Goal: Information Seeking & Learning: Learn about a topic

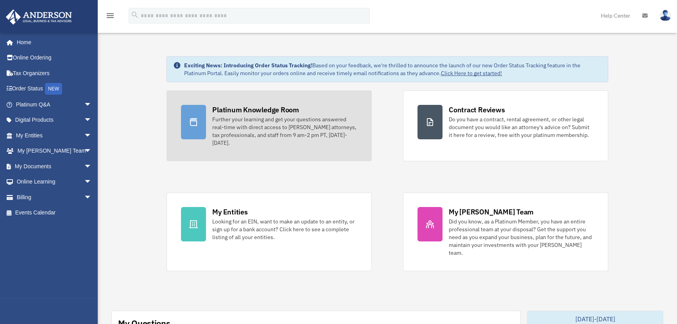
click at [263, 132] on div "Further your learning and get your questions answered real-time with direct acc…" at bounding box center [284, 130] width 145 height 31
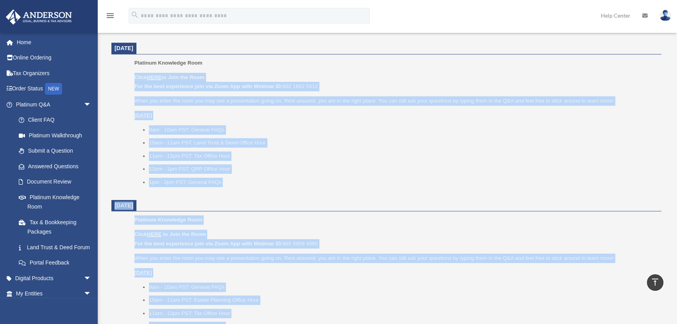
scroll to position [604, 0]
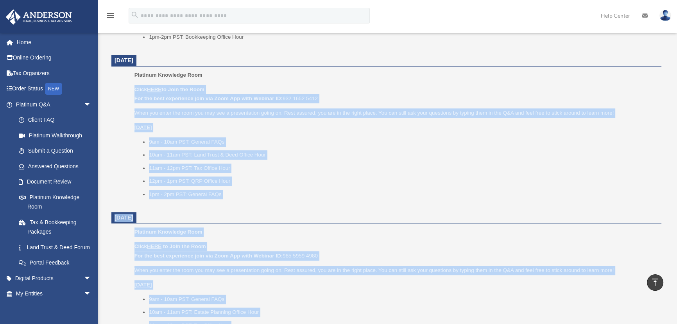
drag, startPoint x: 268, startPoint y: 137, endPoint x: 125, endPoint y: 93, distance: 148.9
click at [125, 93] on dl "[DATE] Platinum Knowledge Room Click HERE to Join the Room For the best experie…" at bounding box center [386, 131] width 550 height 781
click at [125, 93] on ul "Platinum Knowledge Room Click HERE to Join the Room For the best experience joi…" at bounding box center [386, 137] width 539 height 134
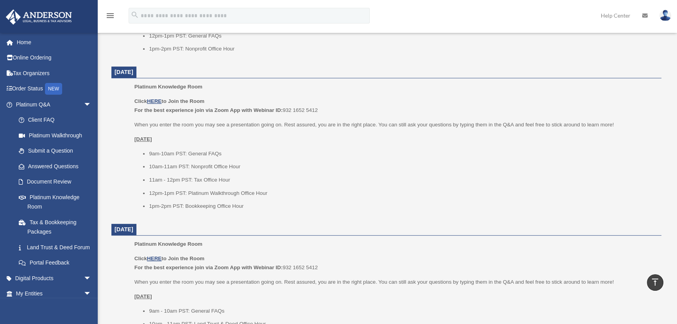
scroll to position [426, 0]
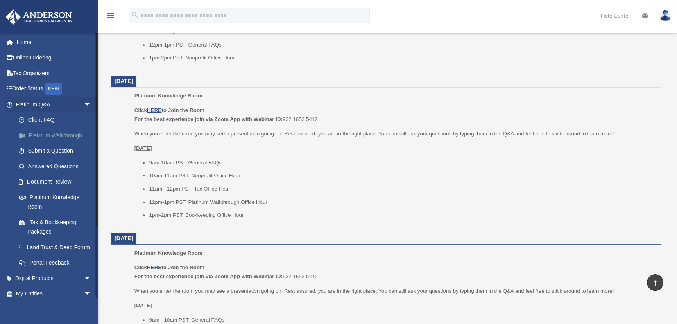
click at [44, 137] on link "Platinum Walkthrough" at bounding box center [57, 135] width 92 height 16
